Goal: Task Accomplishment & Management: Use online tool/utility

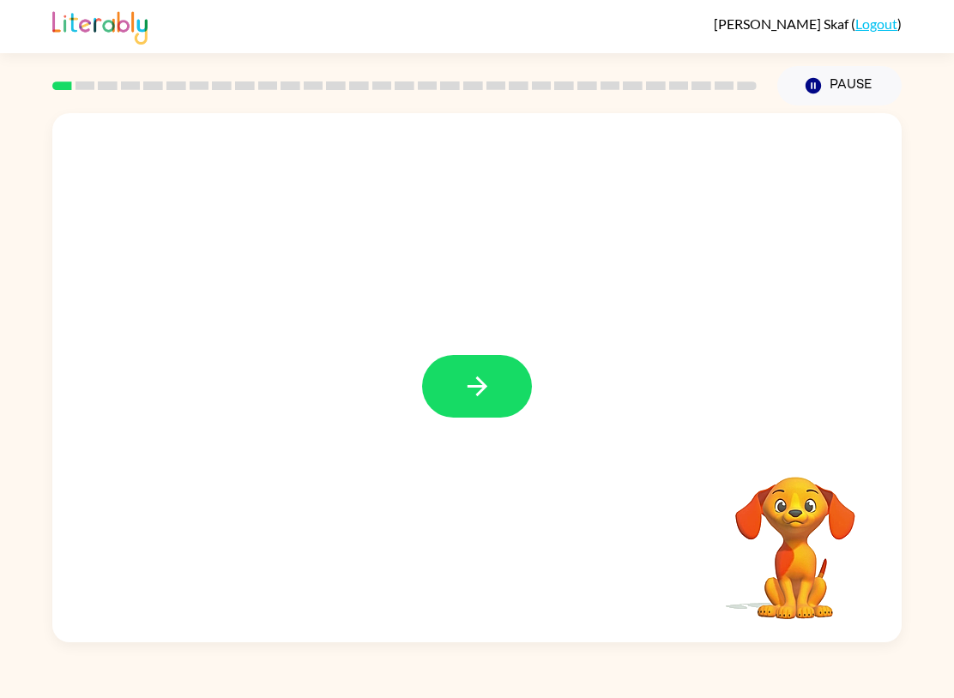
click at [501, 386] on button "button" at bounding box center [477, 386] width 110 height 63
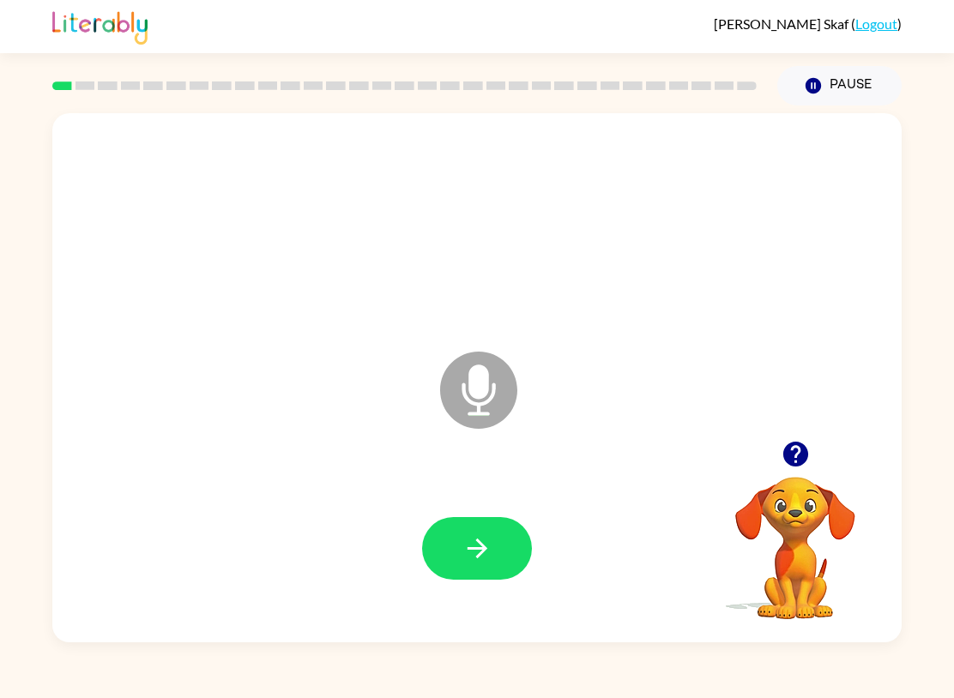
click at [483, 530] on button "button" at bounding box center [477, 548] width 110 height 63
click at [478, 546] on icon "button" at bounding box center [477, 548] width 30 height 30
click at [503, 550] on button "button" at bounding box center [477, 548] width 110 height 63
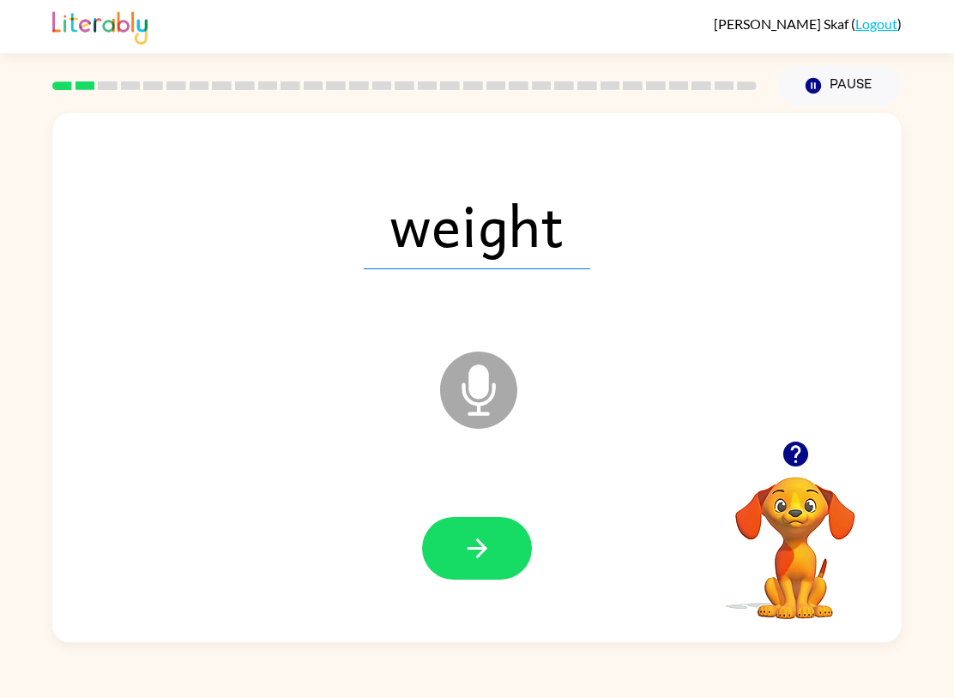
click at [500, 544] on button "button" at bounding box center [477, 548] width 110 height 63
click at [494, 548] on button "button" at bounding box center [477, 548] width 110 height 63
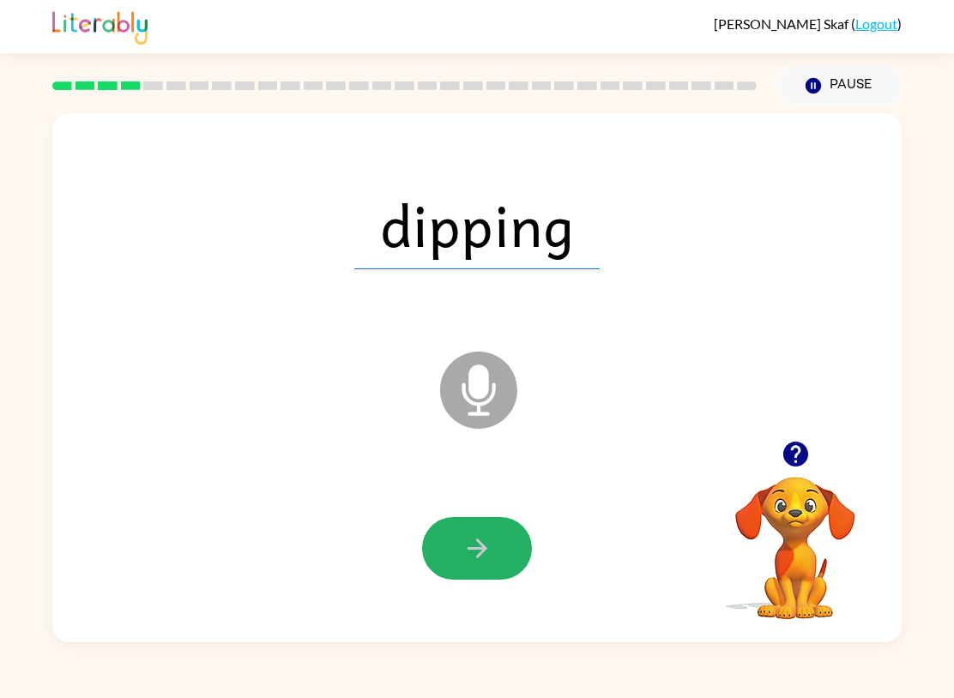
click at [493, 545] on button "button" at bounding box center [477, 548] width 110 height 63
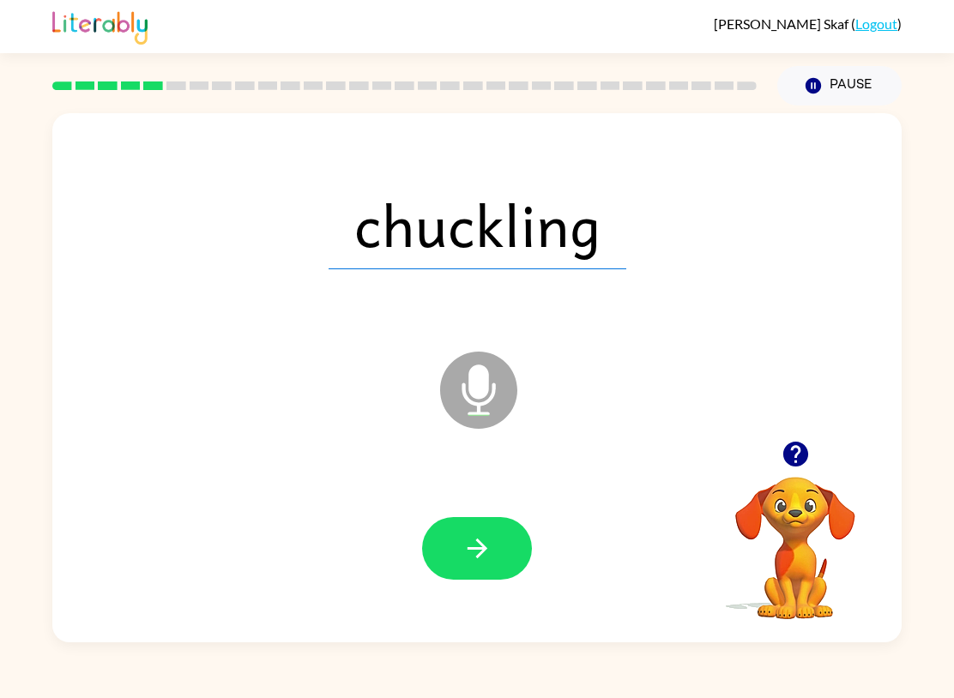
click at [490, 552] on icon "button" at bounding box center [477, 548] width 30 height 30
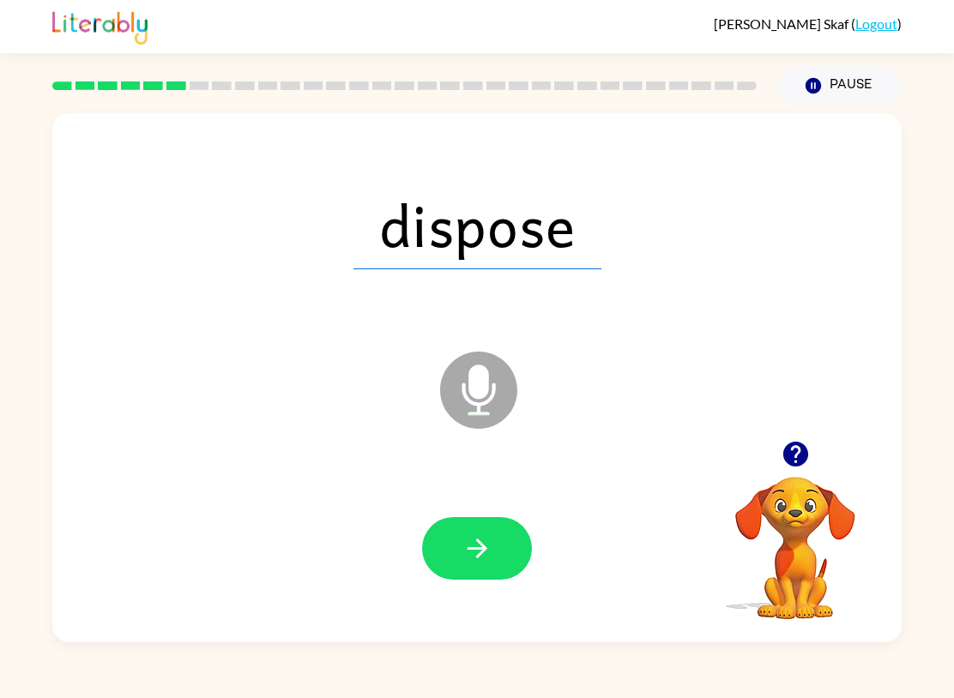
click at [493, 544] on button "button" at bounding box center [477, 548] width 110 height 63
click at [865, 90] on button "Pause Pause" at bounding box center [839, 85] width 124 height 39
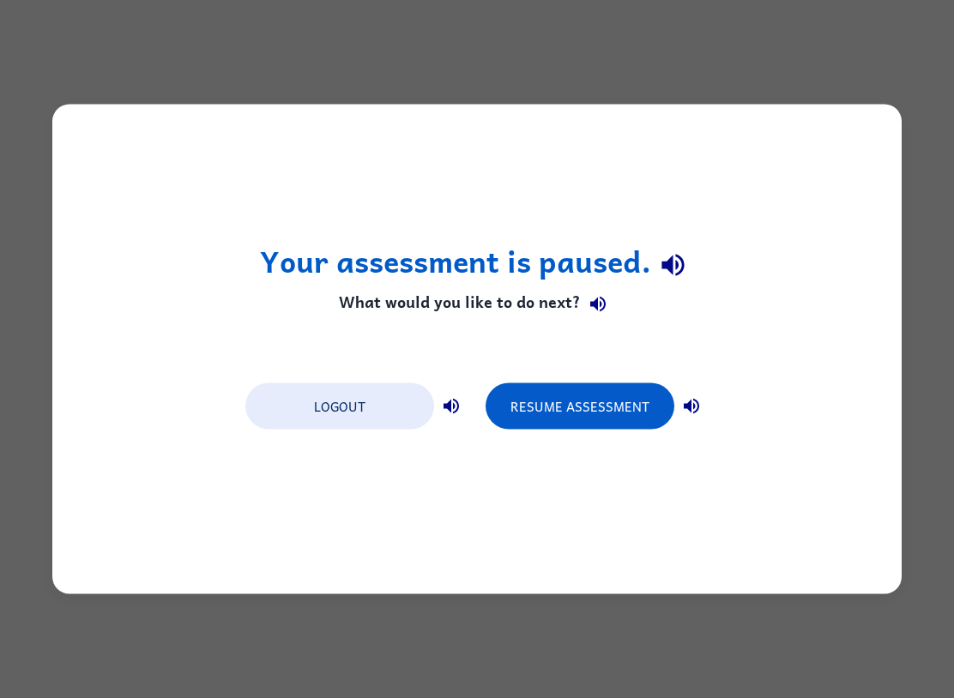
click at [599, 396] on button "Resume Assessment" at bounding box center [579, 406] width 189 height 46
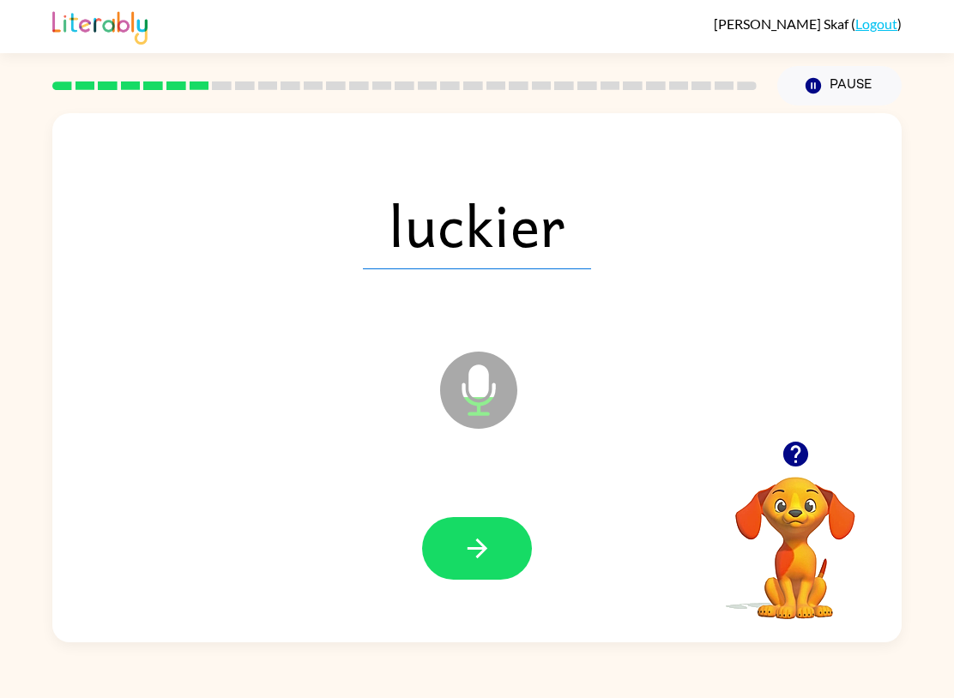
click at [483, 544] on icon "button" at bounding box center [477, 548] width 30 height 30
click at [475, 558] on icon "button" at bounding box center [477, 548] width 30 height 30
click at [491, 545] on icon "button" at bounding box center [477, 548] width 30 height 30
click at [483, 552] on icon "button" at bounding box center [477, 549] width 20 height 20
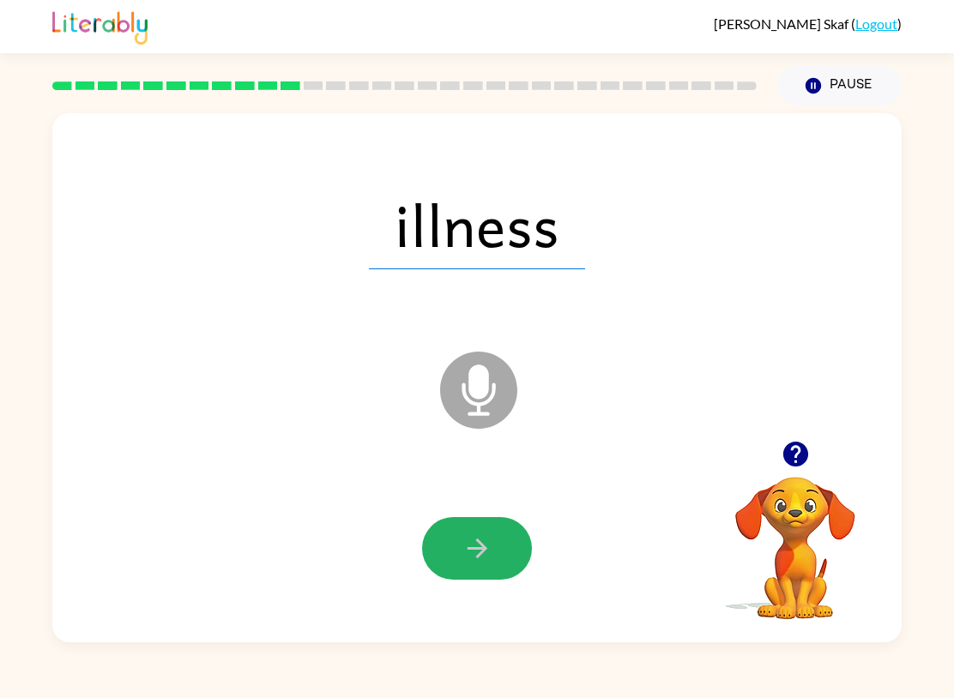
click at [497, 554] on button "button" at bounding box center [477, 548] width 110 height 63
click at [472, 552] on icon "button" at bounding box center [477, 548] width 30 height 30
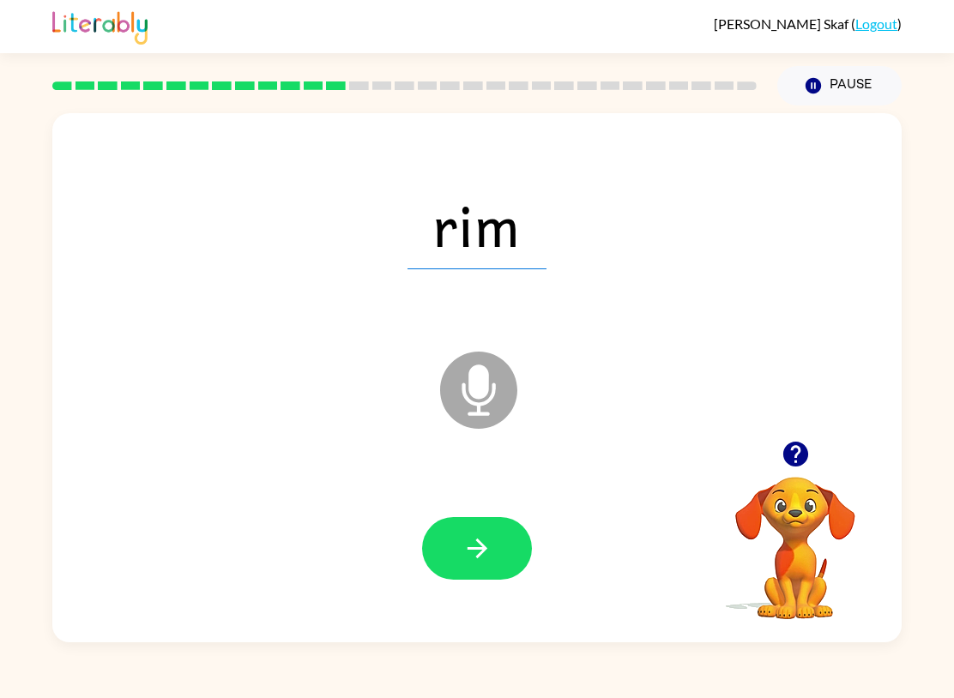
click at [488, 546] on icon "button" at bounding box center [477, 548] width 30 height 30
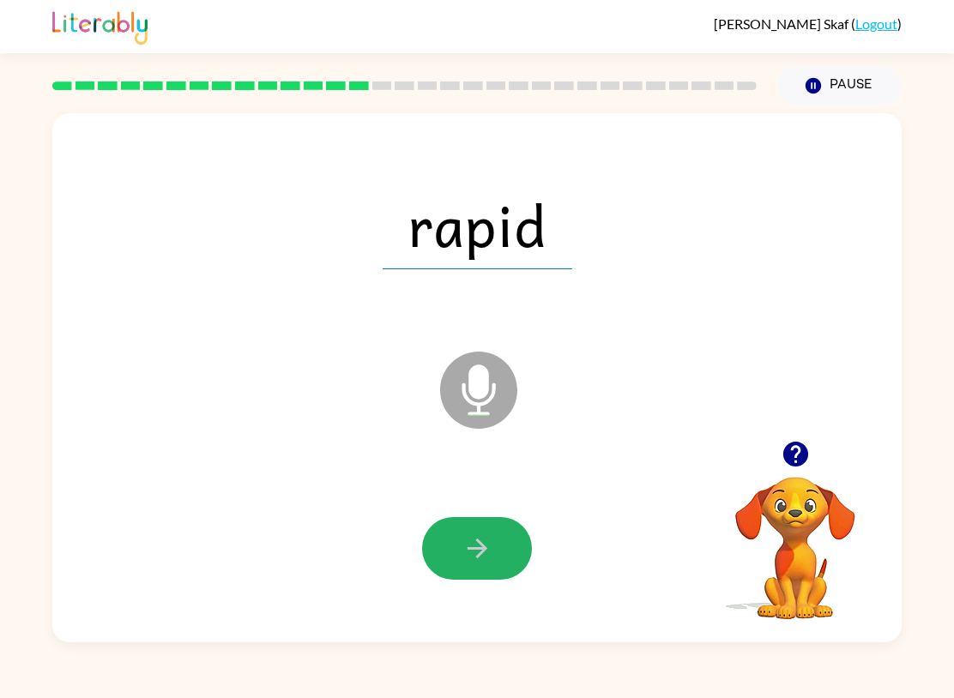
click at [491, 546] on icon "button" at bounding box center [477, 548] width 30 height 30
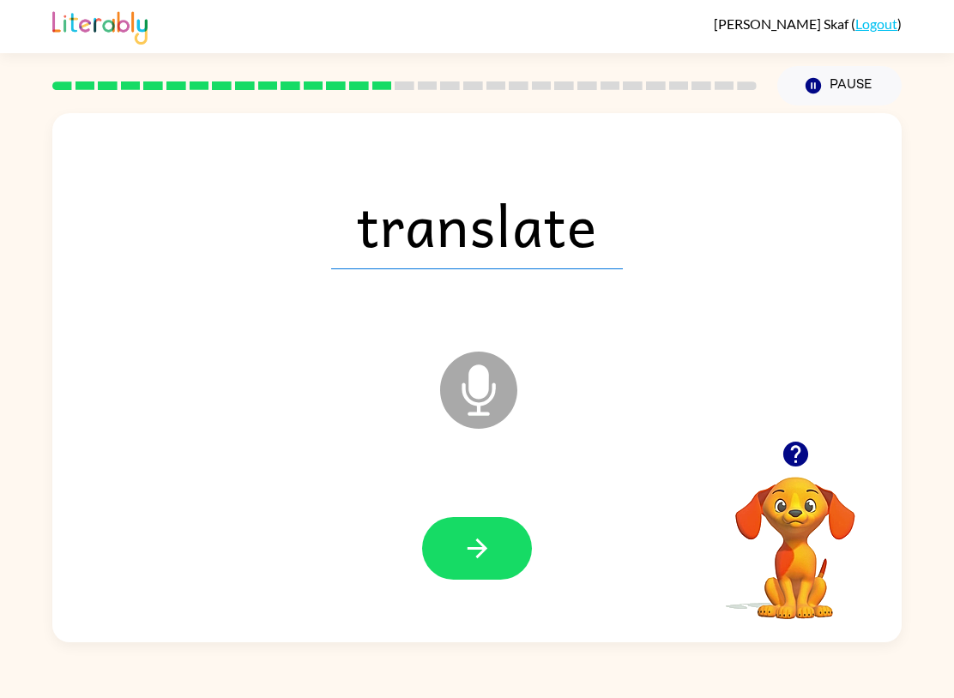
click at [488, 552] on icon "button" at bounding box center [477, 548] width 30 height 30
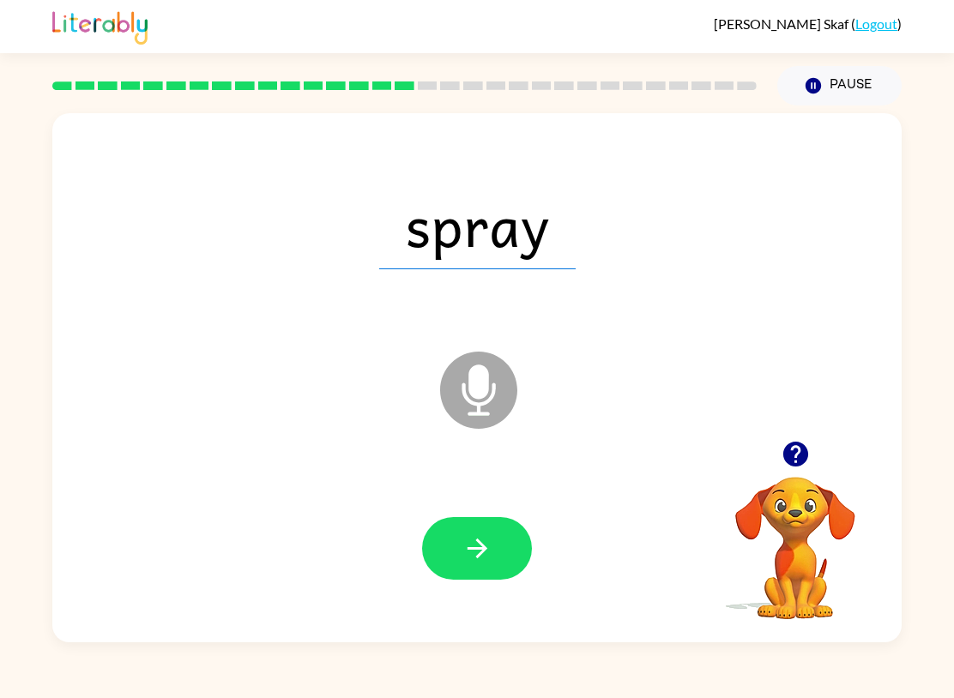
click at [482, 552] on icon "button" at bounding box center [477, 549] width 20 height 20
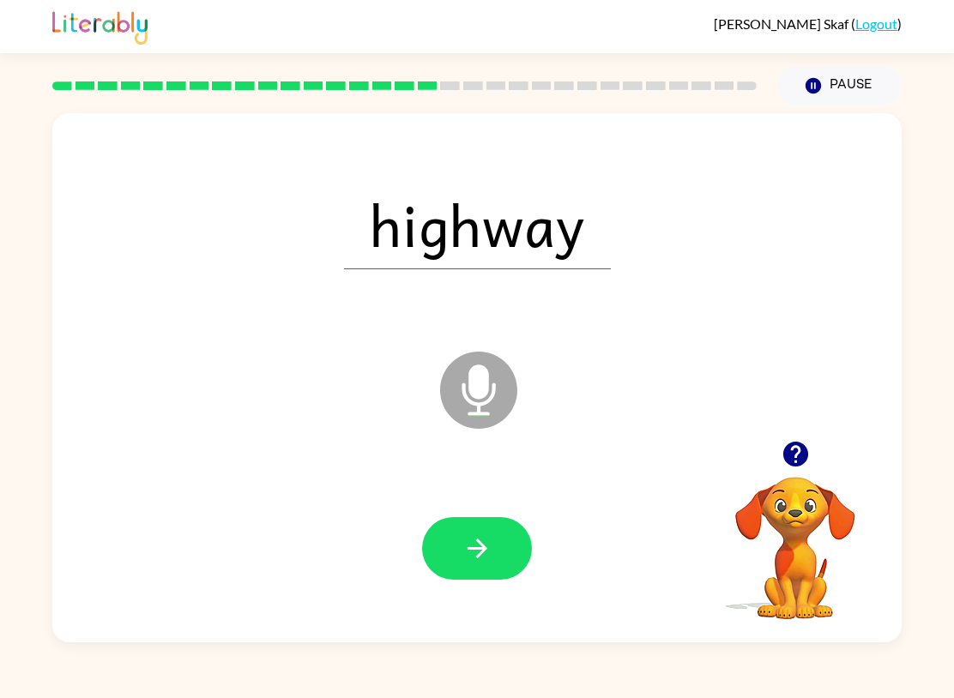
click at [484, 544] on icon "button" at bounding box center [477, 548] width 30 height 30
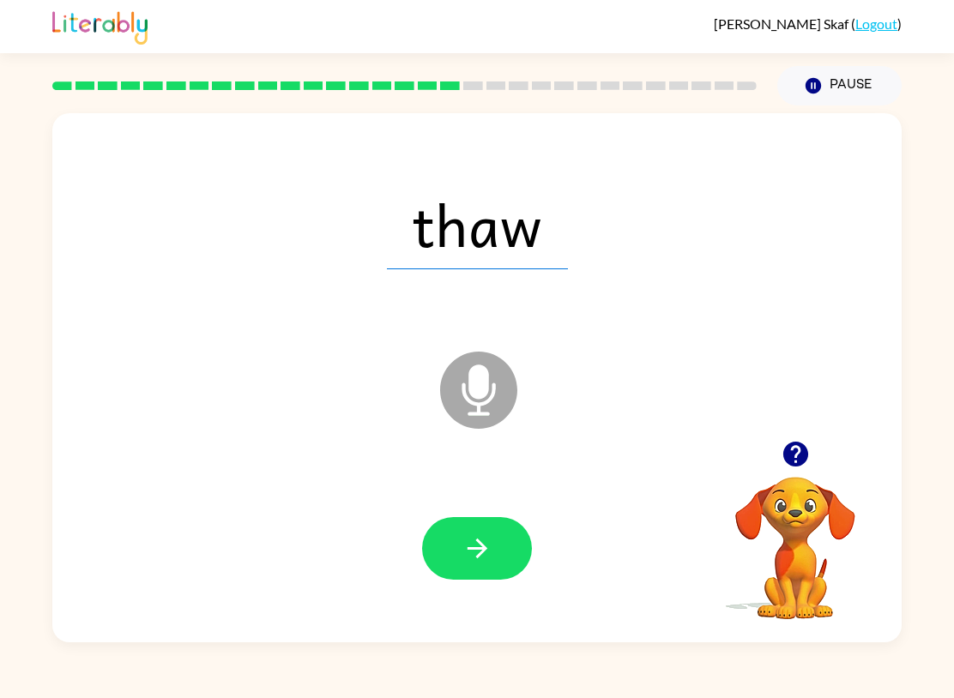
click at [479, 556] on icon "button" at bounding box center [477, 549] width 20 height 20
click at [483, 538] on icon "button" at bounding box center [477, 548] width 30 height 30
click at [480, 546] on icon "button" at bounding box center [477, 548] width 30 height 30
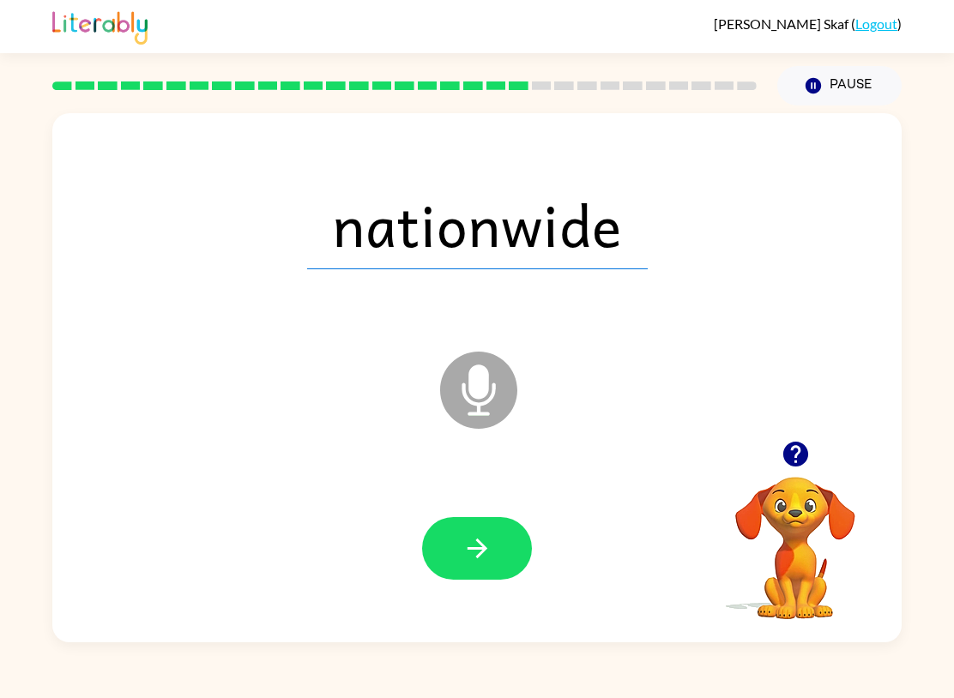
click at [479, 541] on icon "button" at bounding box center [477, 548] width 30 height 30
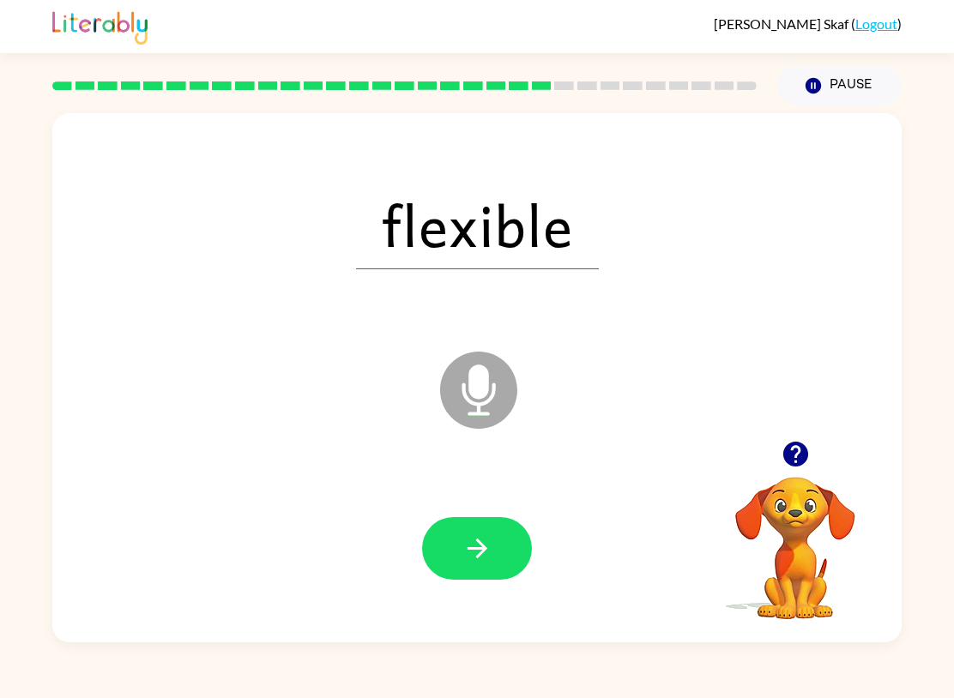
click at [485, 544] on icon "button" at bounding box center [477, 548] width 30 height 30
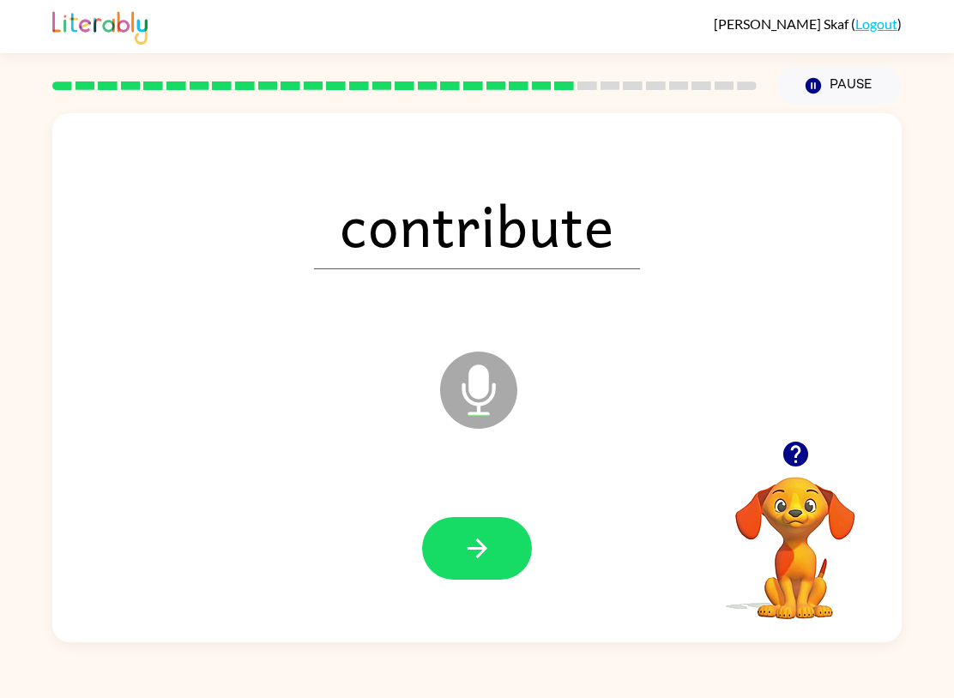
click at [493, 545] on button "button" at bounding box center [477, 548] width 110 height 63
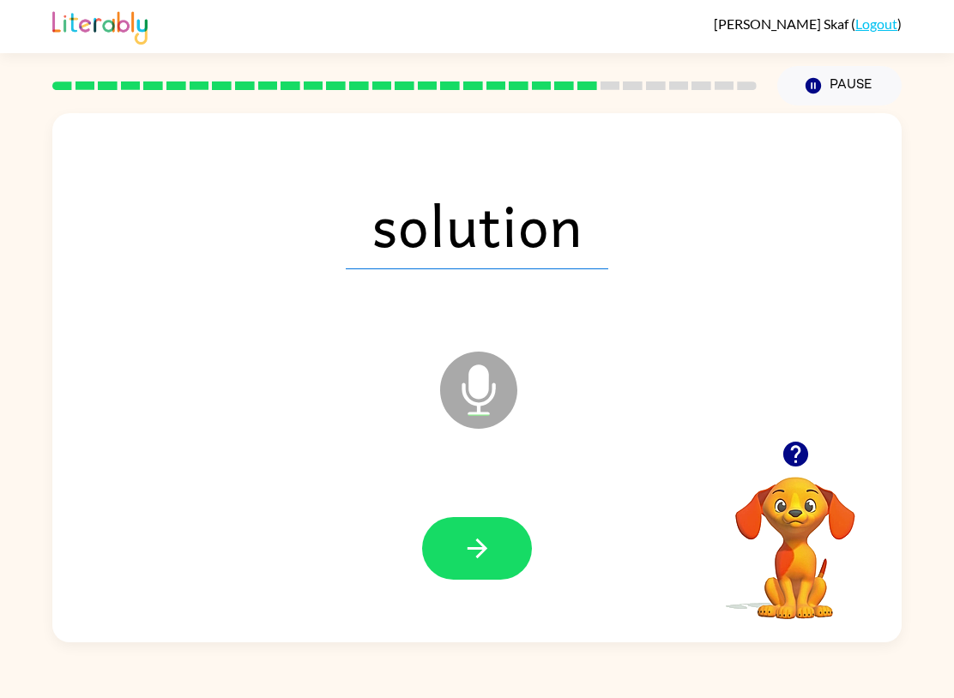
click at [491, 545] on icon "button" at bounding box center [477, 548] width 30 height 30
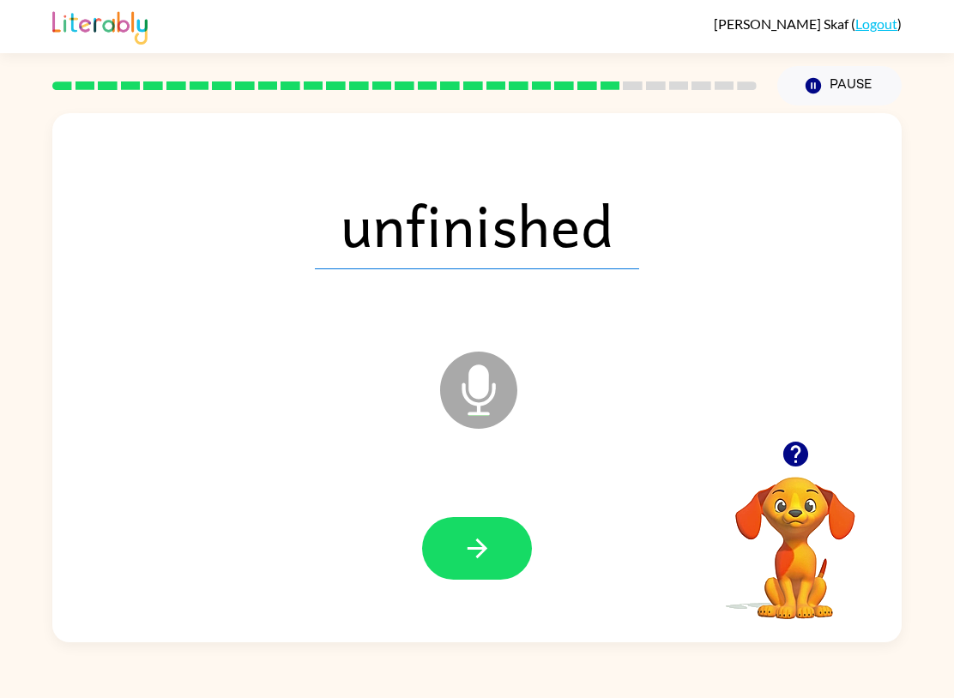
click at [485, 551] on icon "button" at bounding box center [477, 549] width 20 height 20
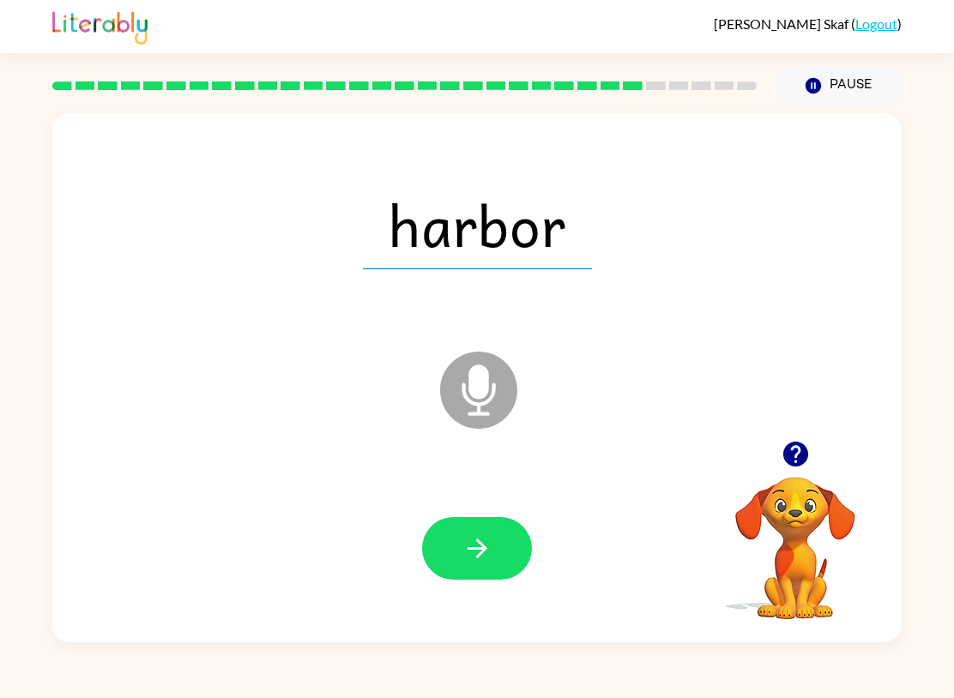
click at [489, 548] on icon "button" at bounding box center [477, 548] width 30 height 30
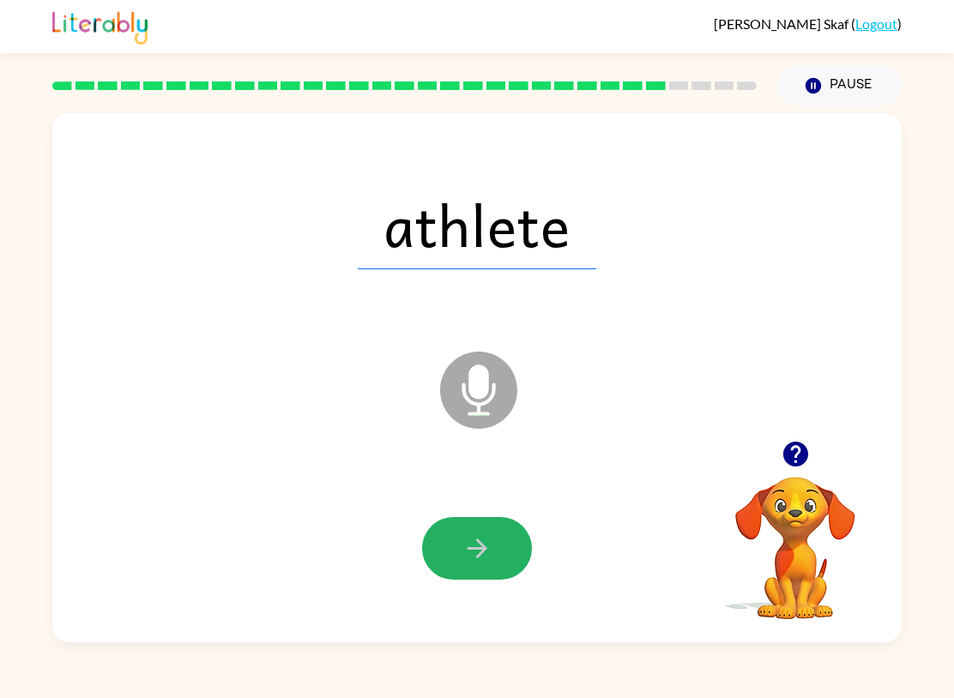
click at [481, 540] on icon "button" at bounding box center [477, 548] width 30 height 30
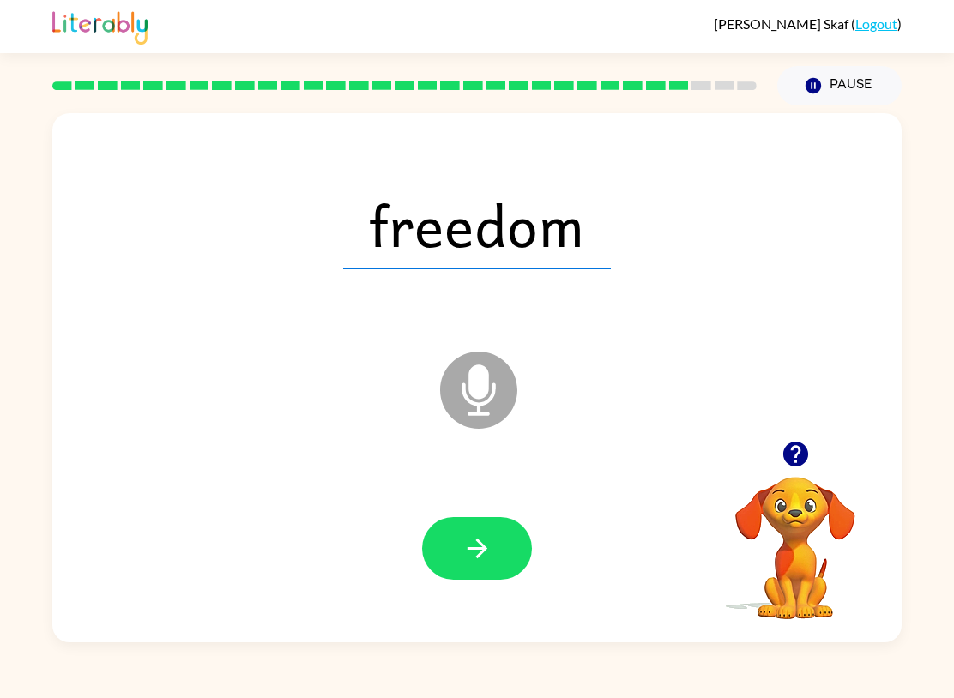
click at [486, 551] on icon "button" at bounding box center [477, 548] width 30 height 30
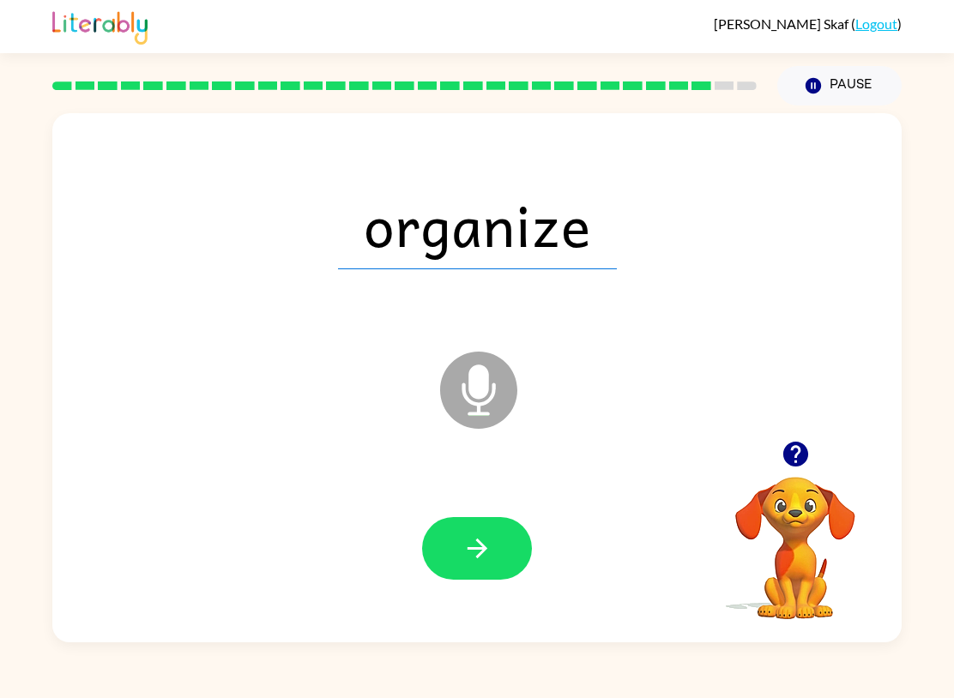
click at [480, 559] on icon "button" at bounding box center [477, 548] width 30 height 30
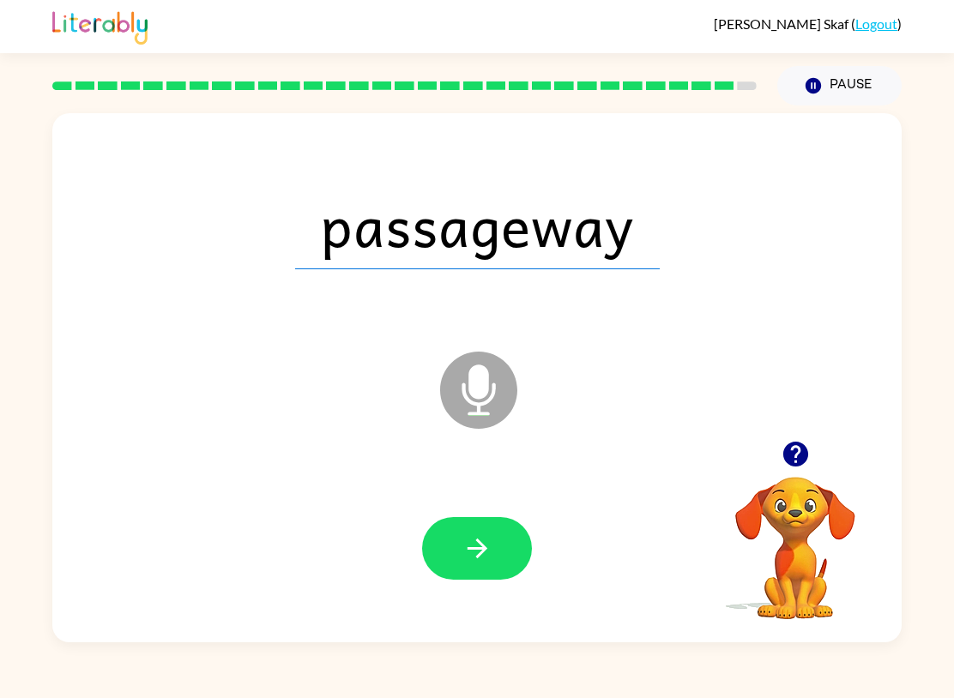
click at [483, 553] on icon "button" at bounding box center [477, 549] width 20 height 20
